Goal: Answer question/provide support

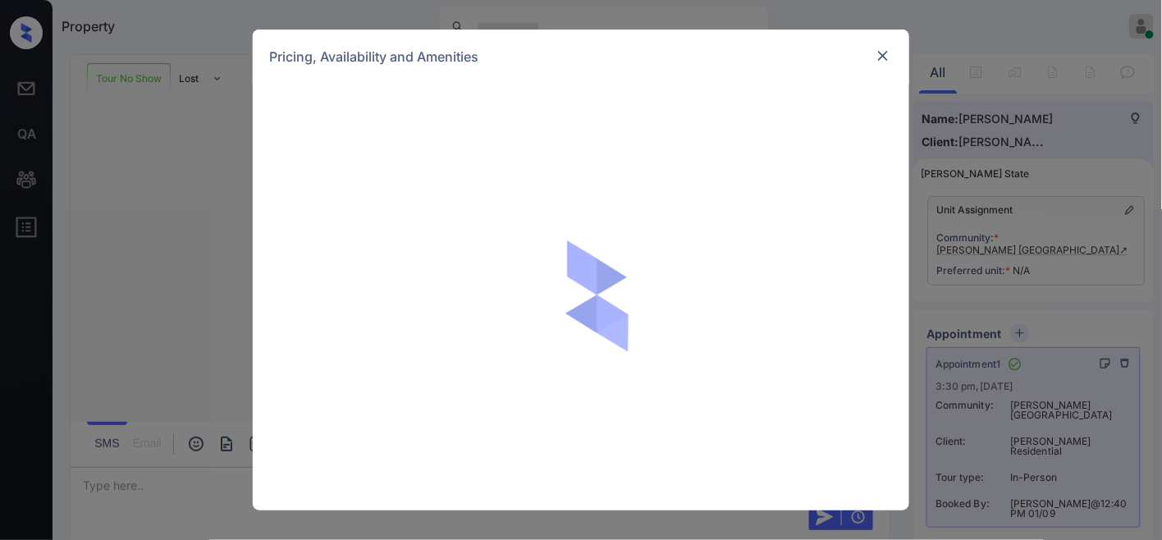
scroll to position [547, 0]
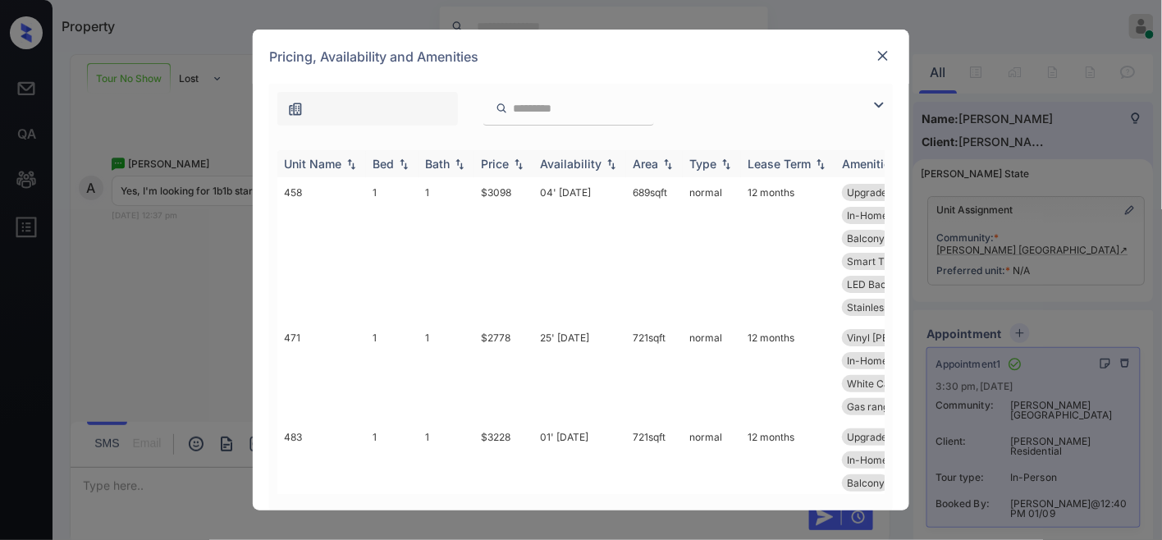
click at [509, 154] on th "Price" at bounding box center [504, 163] width 59 height 27
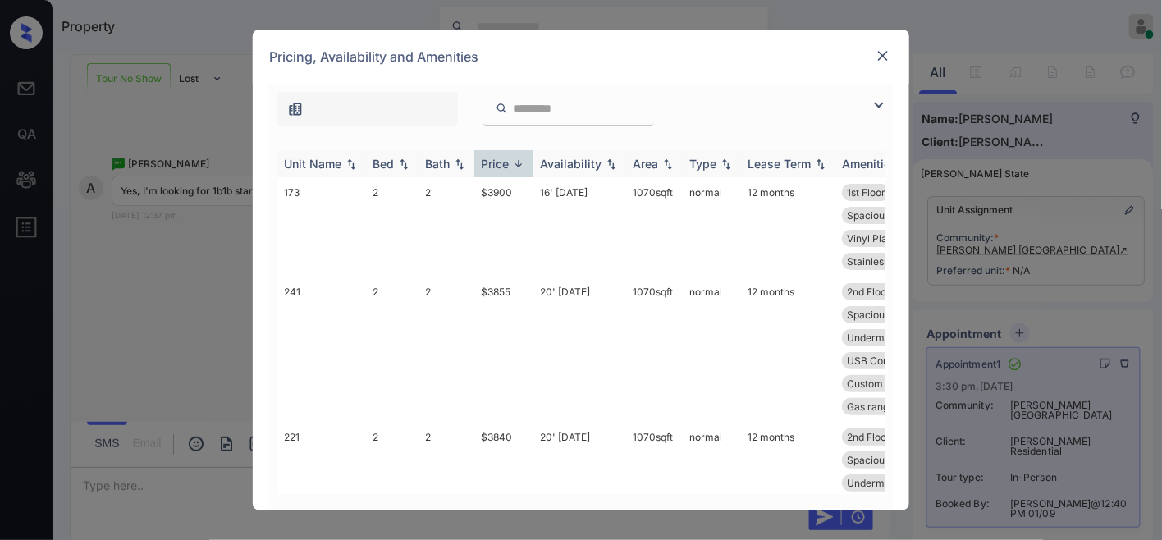
click at [509, 154] on th "Price" at bounding box center [504, 163] width 59 height 27
click at [499, 195] on td "$2778" at bounding box center [504, 226] width 59 height 99
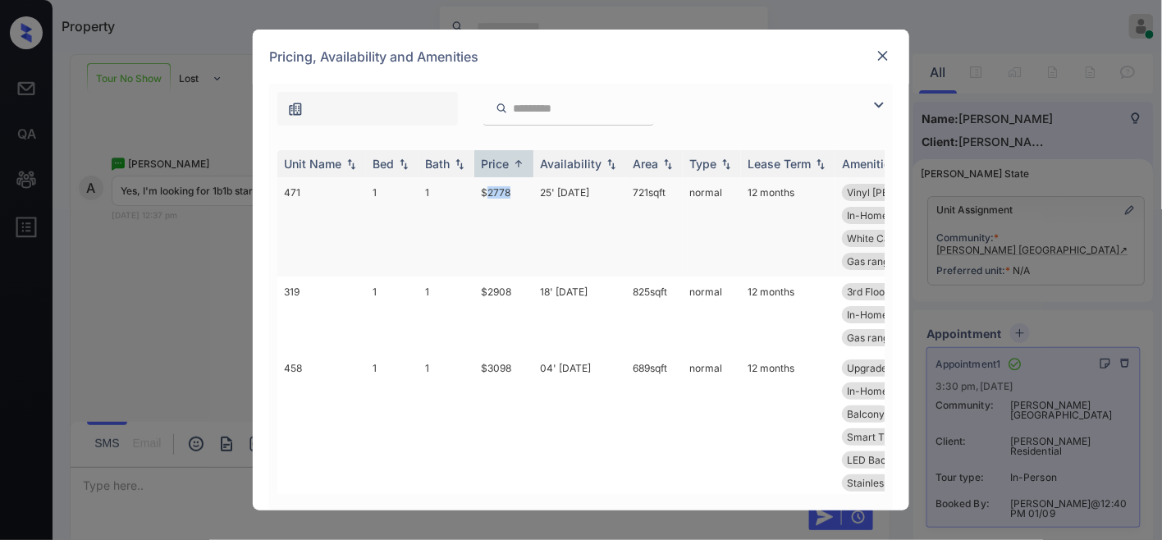
click at [499, 195] on td "$2778" at bounding box center [504, 226] width 59 height 99
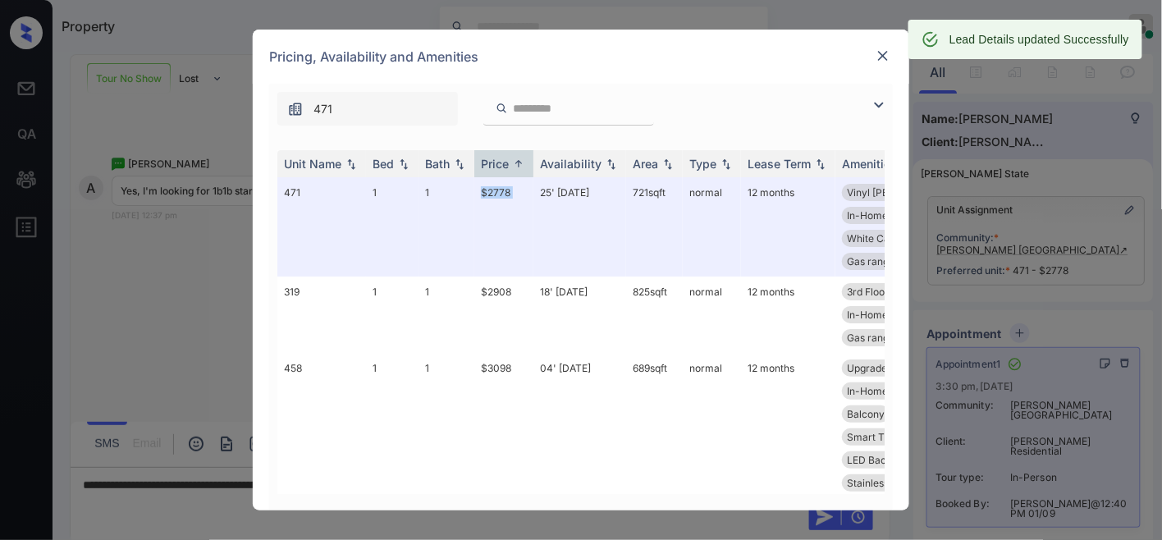
click at [884, 58] on img at bounding box center [883, 56] width 16 height 16
